Goal: Task Accomplishment & Management: Manage account settings

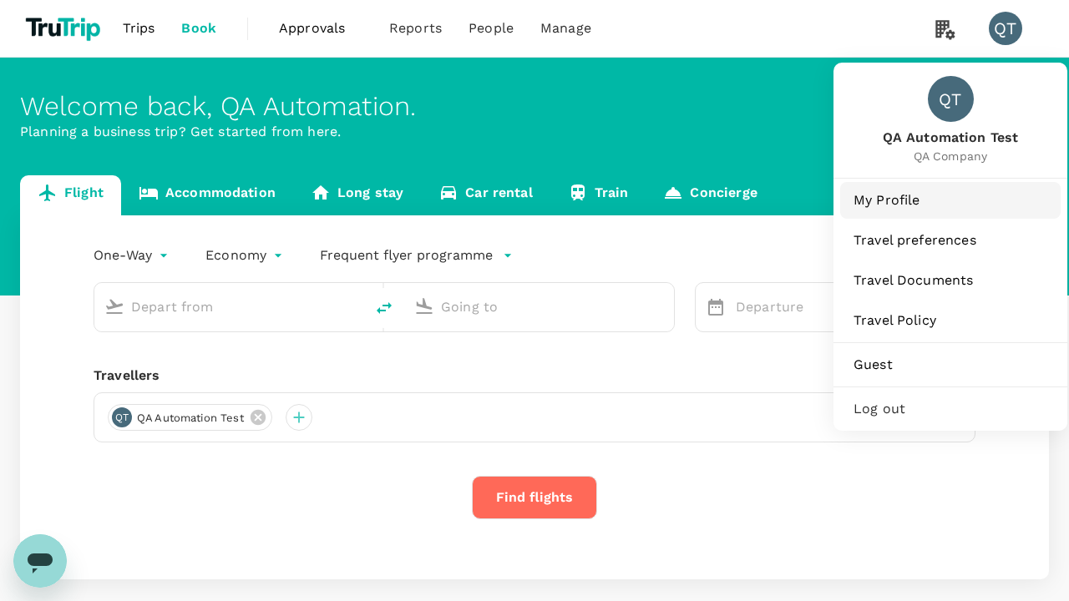
click at [950, 200] on span "My Profile" at bounding box center [951, 200] width 194 height 20
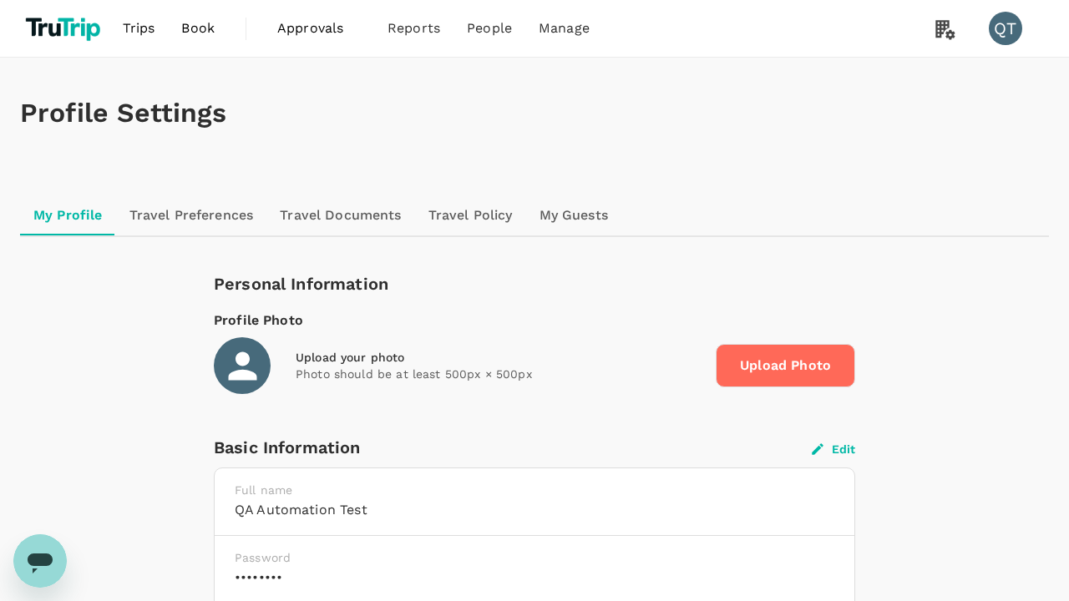
click at [833, 448] on button "Edit" at bounding box center [833, 449] width 43 height 15
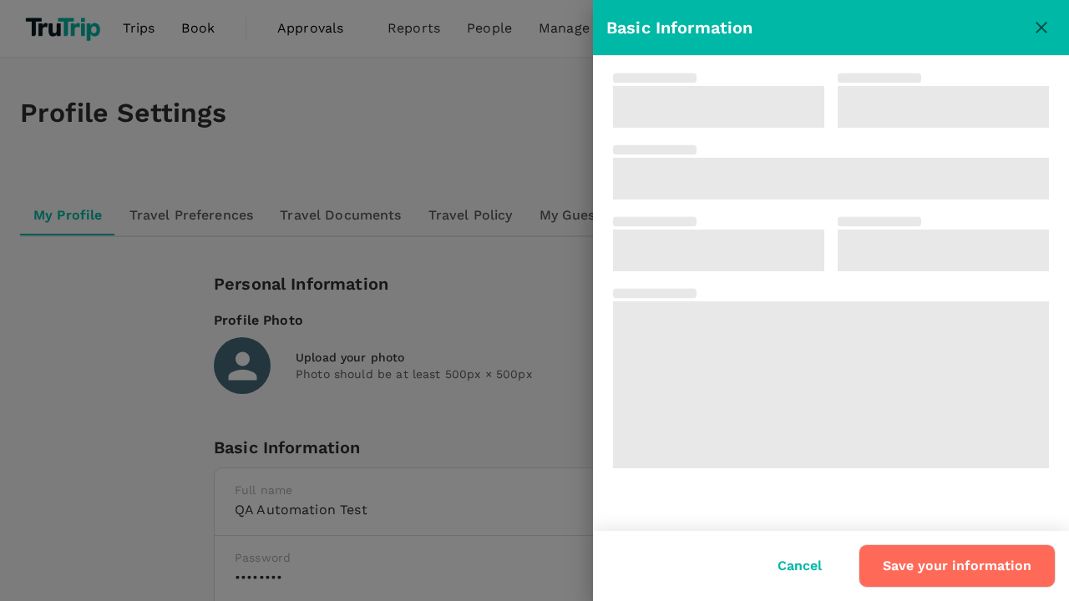
type input "QA Automation"
type input "Test"
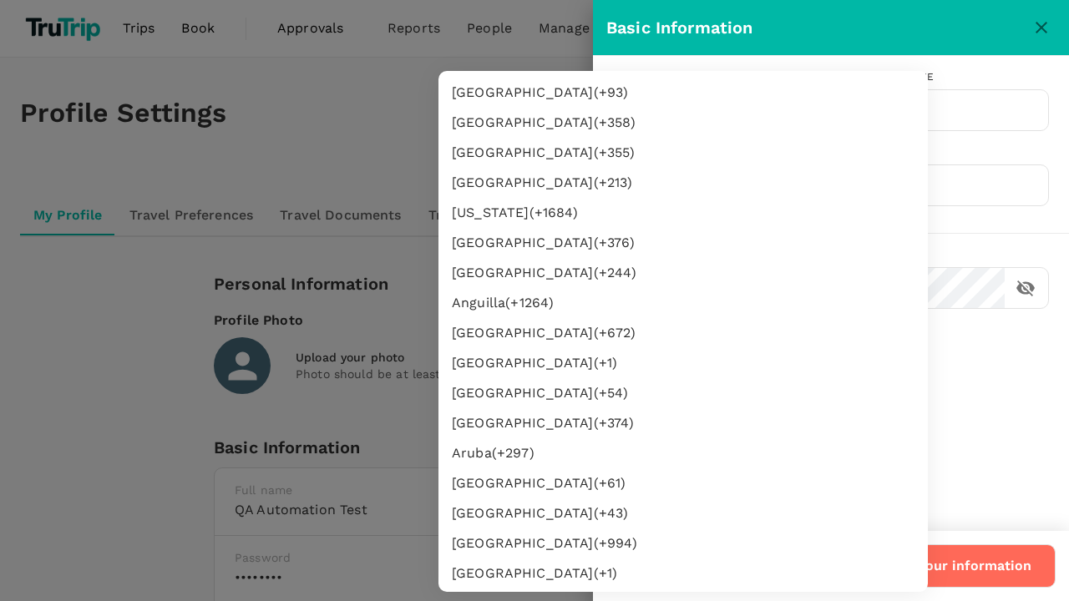
type input "62"
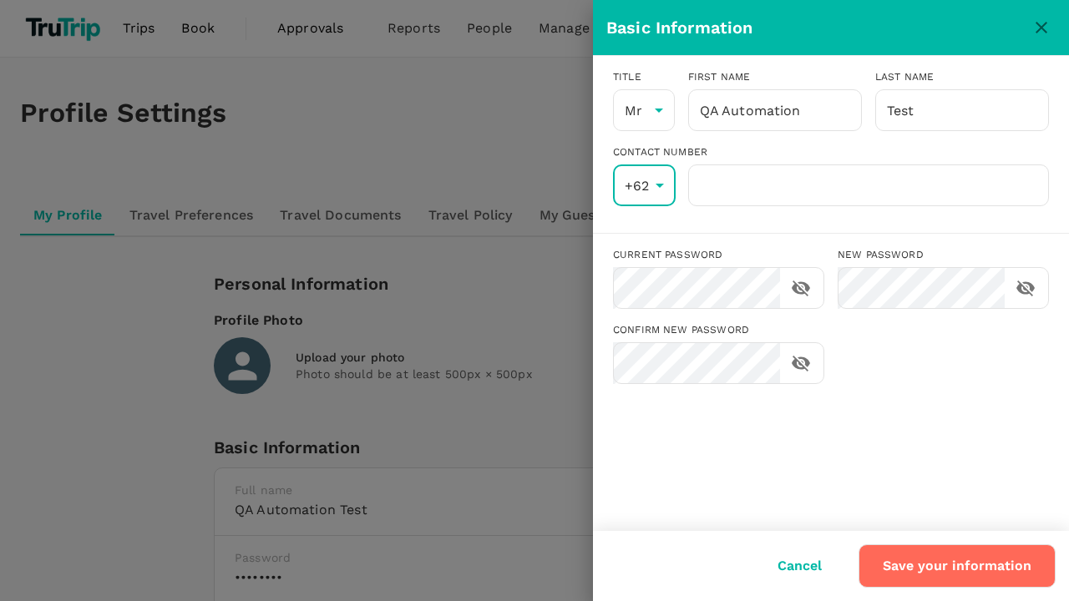
scroll to position [3073, 0]
type input "8888888888"
click at [868, 185] on input "8888888888" at bounding box center [868, 186] width 361 height 42
click at [959, 566] on button "Save your information" at bounding box center [957, 566] width 197 height 43
